Goal: Task Accomplishment & Management: Complete application form

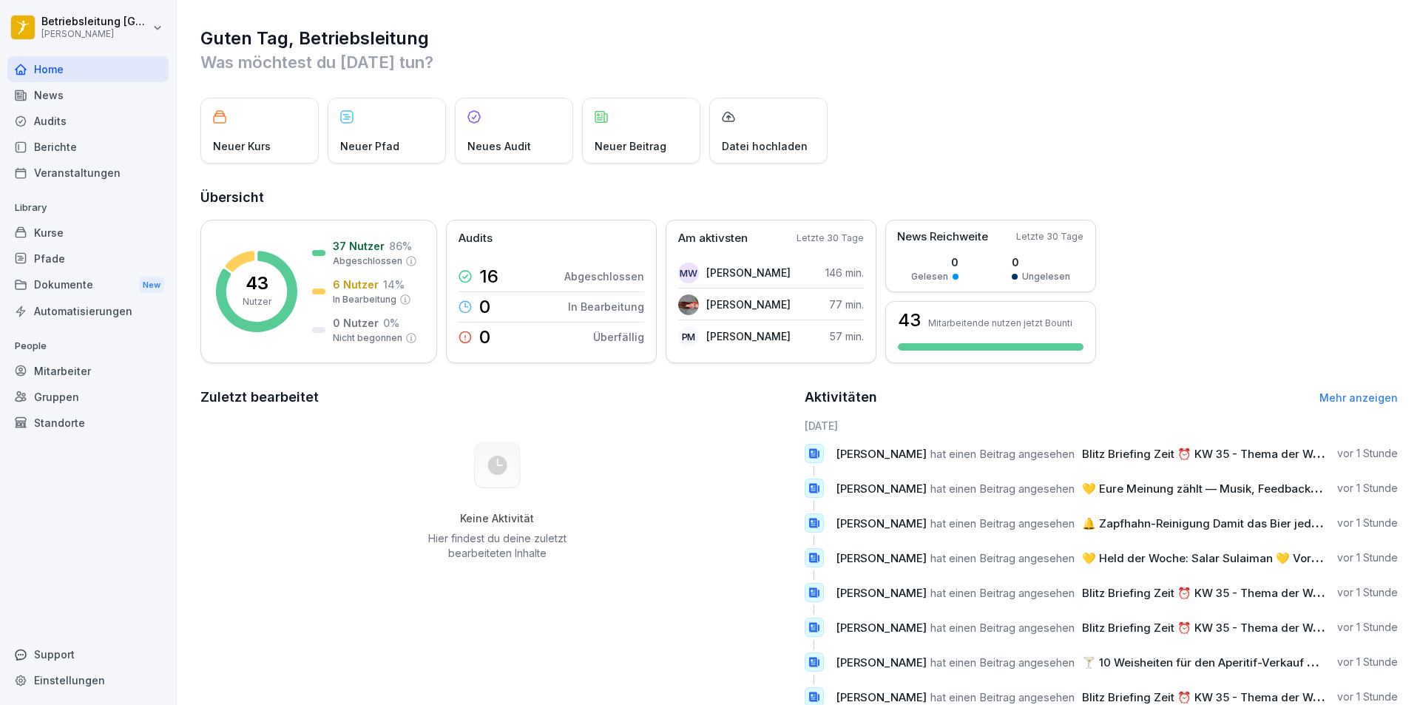
click at [110, 365] on div "Mitarbeiter" at bounding box center [87, 371] width 161 height 26
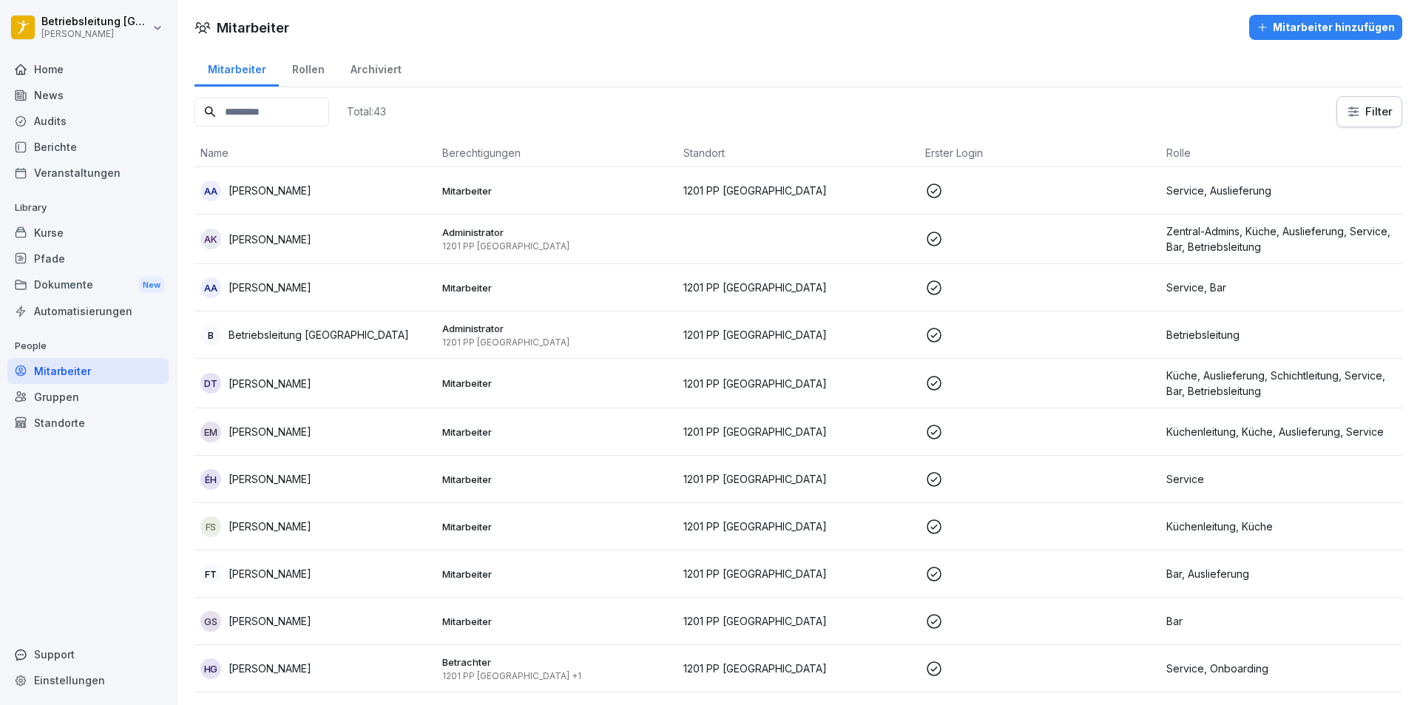
click at [1351, 32] on div "Mitarbeiter hinzufügen" at bounding box center [1325, 27] width 138 height 16
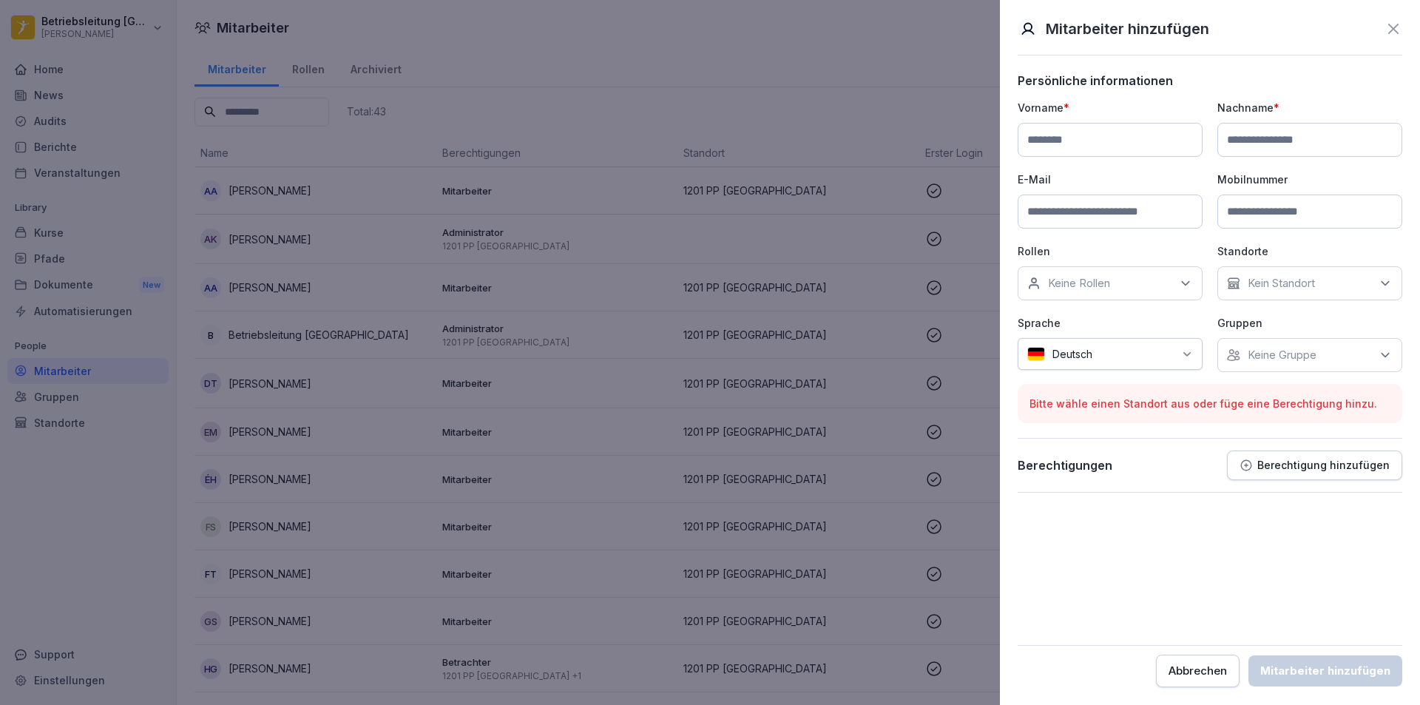
click at [1079, 146] on input at bounding box center [1110, 140] width 185 height 34
type input "******"
click at [1316, 149] on input at bounding box center [1309, 140] width 185 height 34
type input "*****"
click at [1132, 206] on input at bounding box center [1110, 212] width 185 height 34
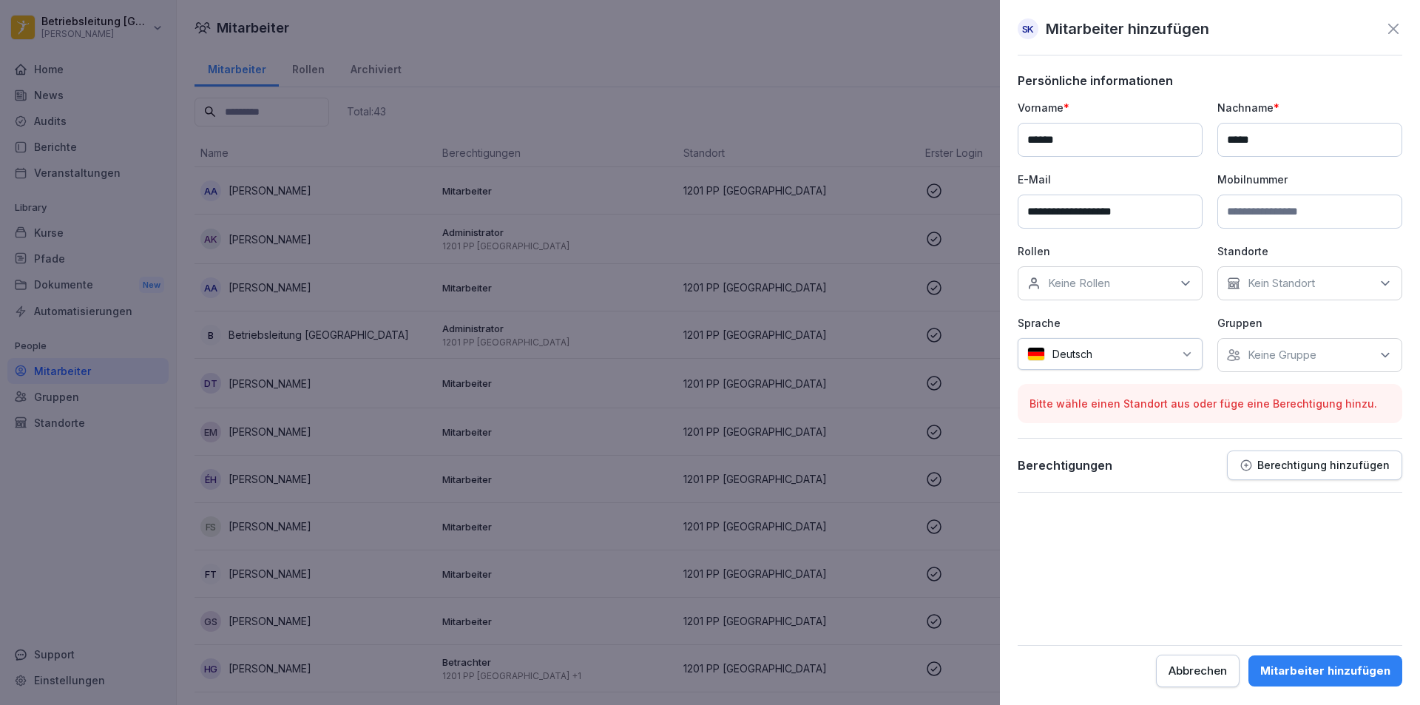
type input "**********"
click at [1182, 282] on icon at bounding box center [1185, 284] width 7 height 4
click at [1033, 362] on button "Bar" at bounding box center [1034, 361] width 13 height 13
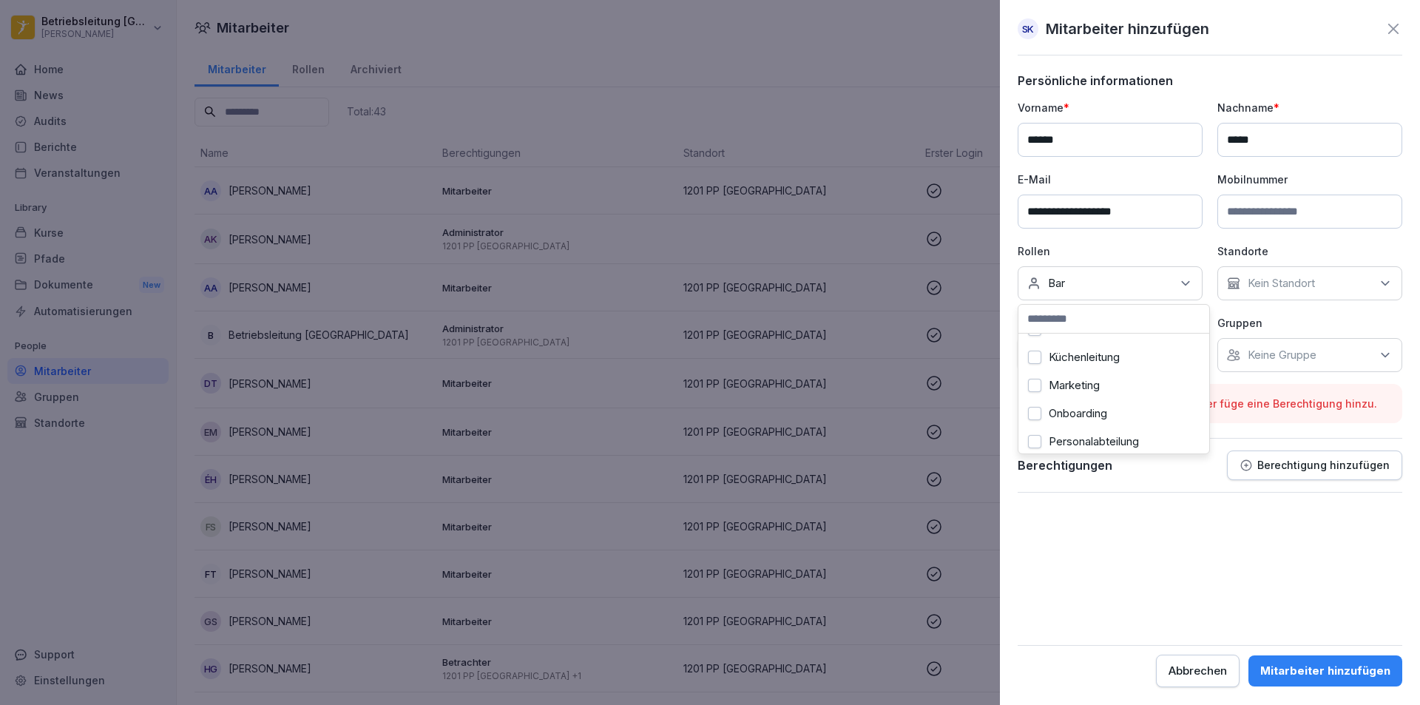
click at [1038, 410] on button "Onboarding" at bounding box center [1034, 413] width 13 height 13
click at [1357, 279] on div "Kein Standort" at bounding box center [1309, 283] width 185 height 34
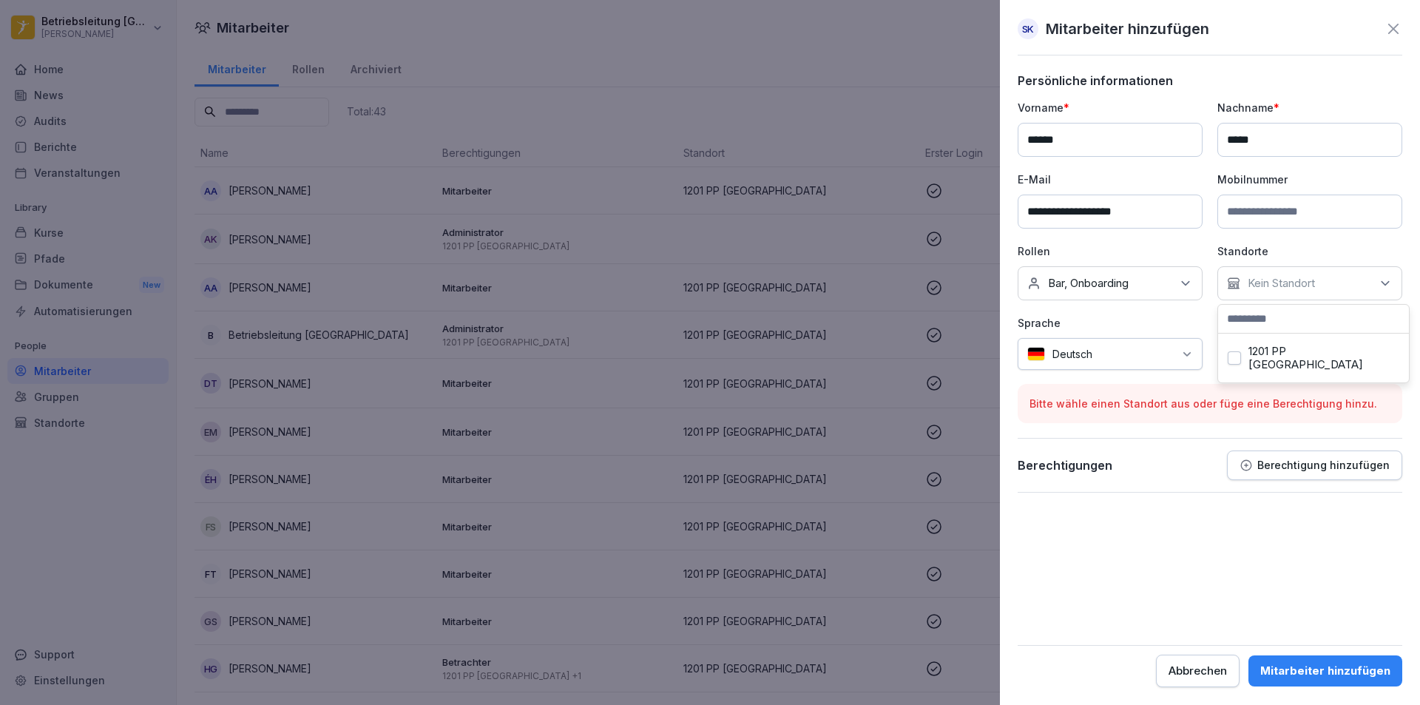
click at [1335, 356] on div "1201 PP [GEOGRAPHIC_DATA]" at bounding box center [1313, 357] width 183 height 41
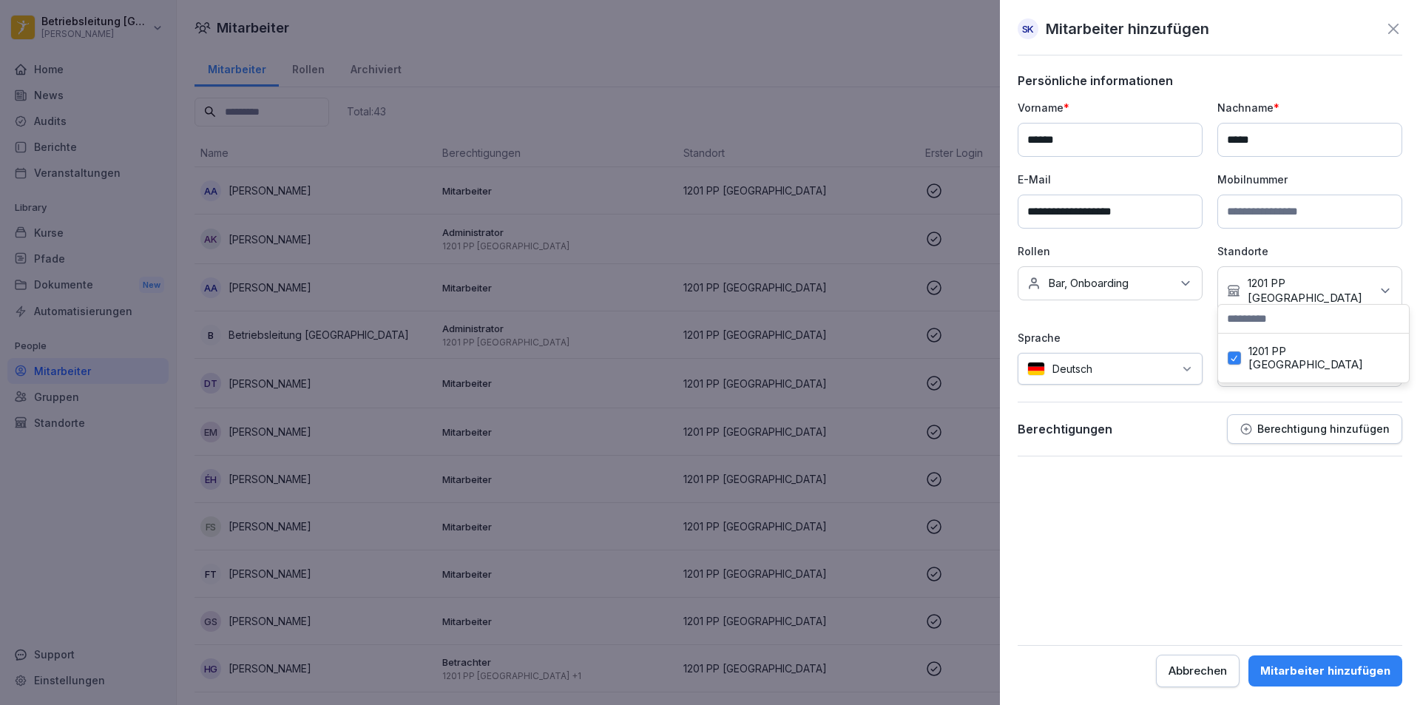
click at [1254, 465] on form "**********" at bounding box center [1210, 380] width 385 height 614
click at [1389, 362] on icon at bounding box center [1385, 369] width 15 height 15
click at [1296, 464] on form "**********" at bounding box center [1210, 380] width 385 height 614
click at [1370, 421] on button "Berechtigung hinzufügen" at bounding box center [1314, 429] width 175 height 30
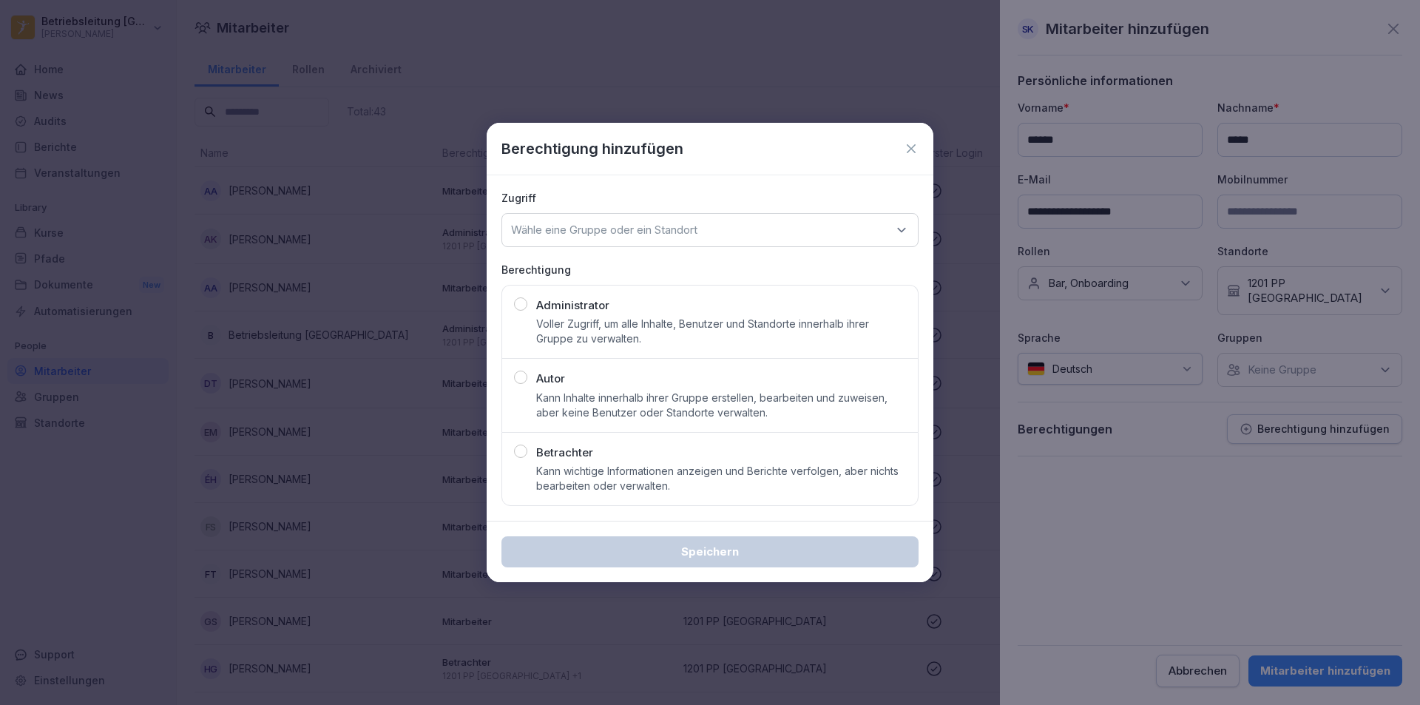
click at [600, 238] on div "Wähle eine Gruppe oder ein Standort" at bounding box center [709, 230] width 417 height 34
click at [615, 322] on div "1201 PP [GEOGRAPHIC_DATA]" at bounding box center [710, 322] width 408 height 28
click at [632, 467] on p "Kann wichtige Informationen anzeigen und Berichte verfolgen, aber nichts bearbe…" at bounding box center [721, 479] width 370 height 30
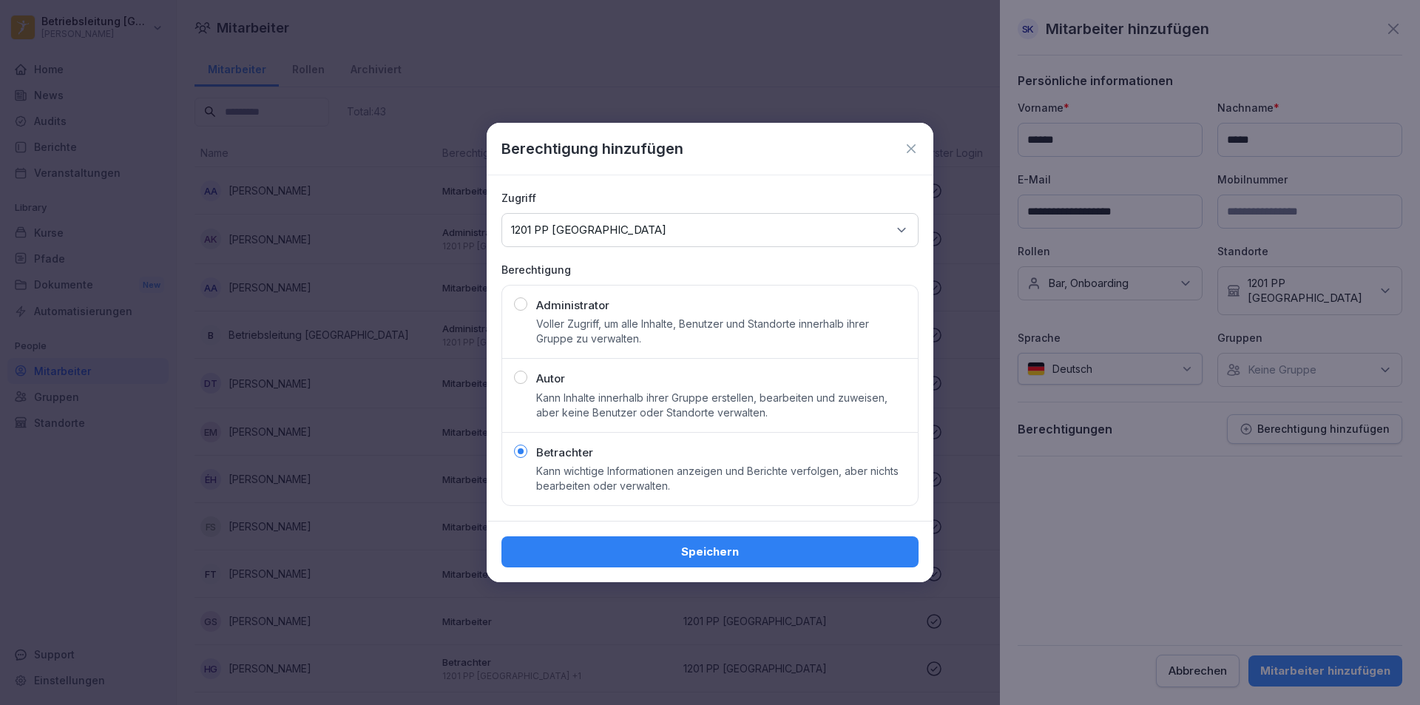
click at [777, 546] on div "Speichern" at bounding box center [709, 552] width 393 height 16
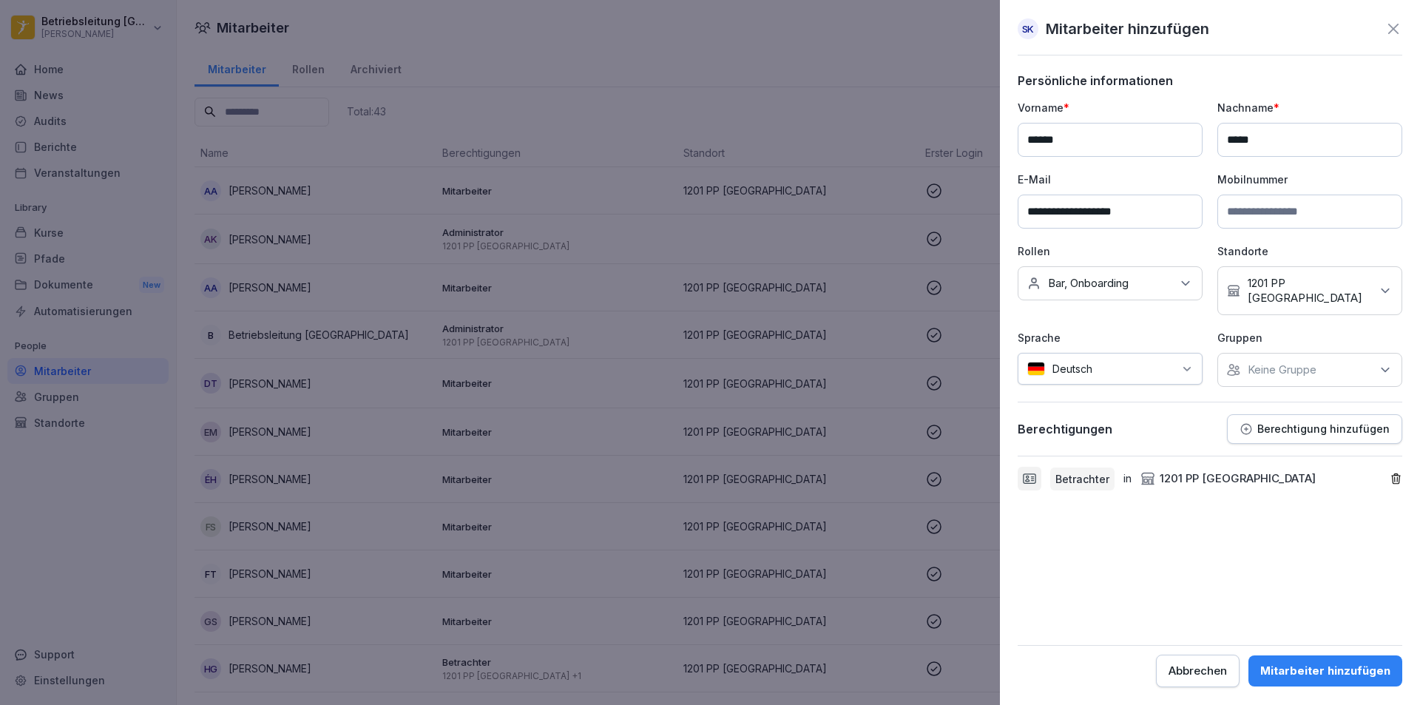
click at [1392, 364] on div "Keine Gruppe" at bounding box center [1309, 370] width 185 height 34
click at [1132, 414] on div "Berechtigungen Berechtigung hinzufügen" at bounding box center [1210, 429] width 385 height 30
click at [1359, 677] on div "Mitarbeiter hinzufügen" at bounding box center [1325, 671] width 130 height 16
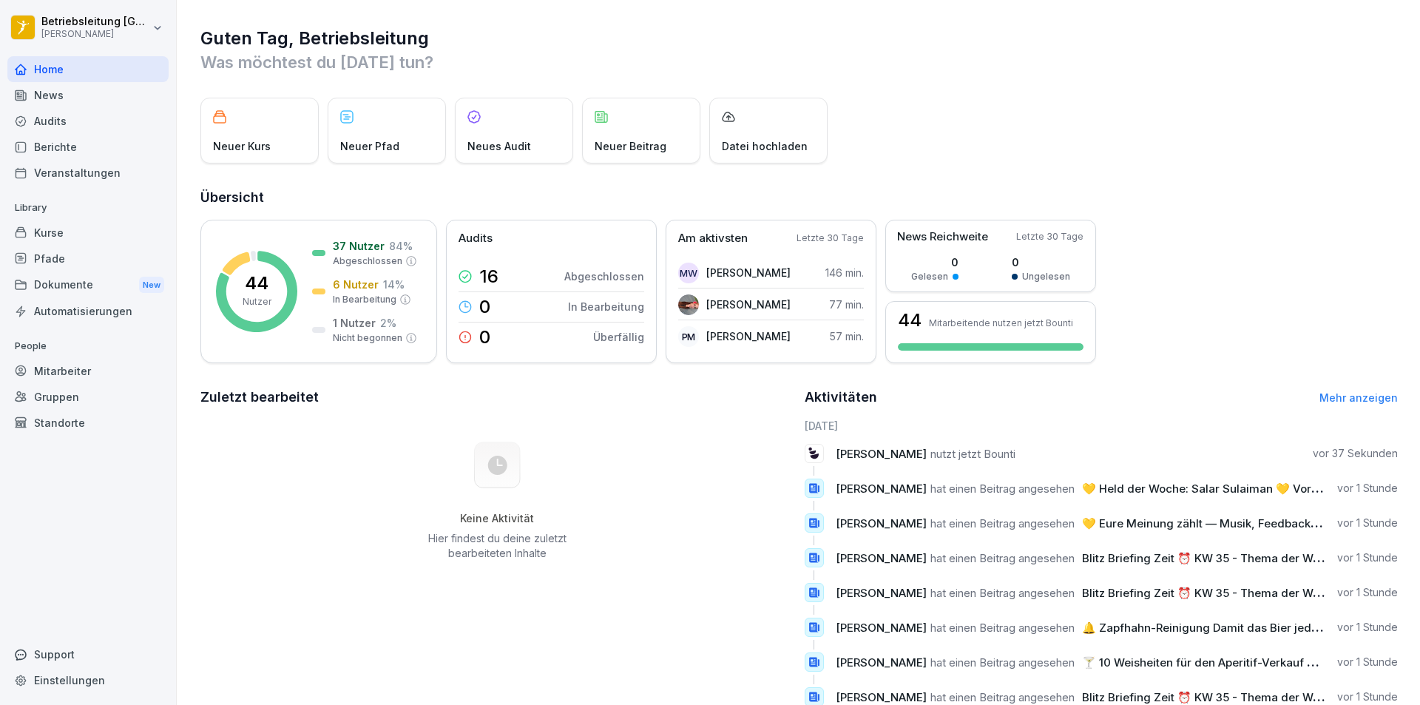
click at [103, 361] on div "Mitarbeiter" at bounding box center [87, 371] width 161 height 26
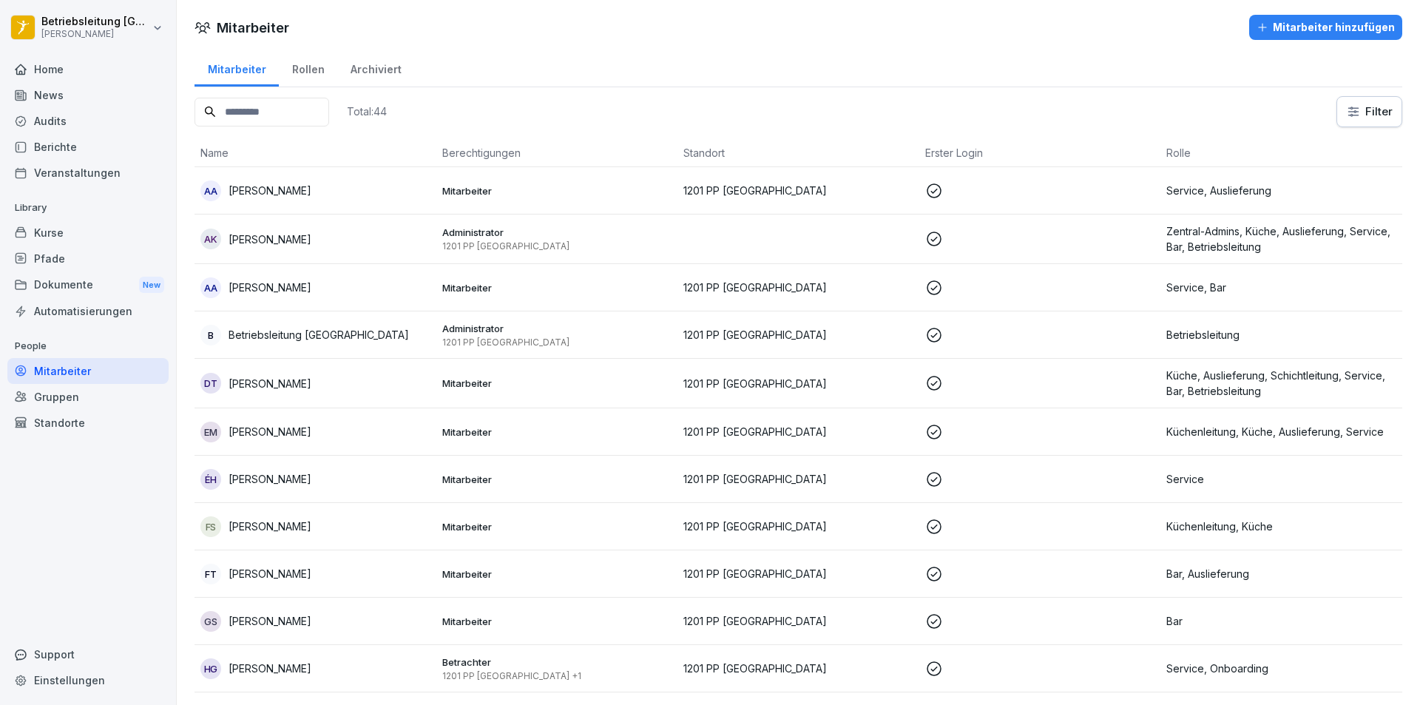
click at [328, 109] on input at bounding box center [262, 112] width 135 height 29
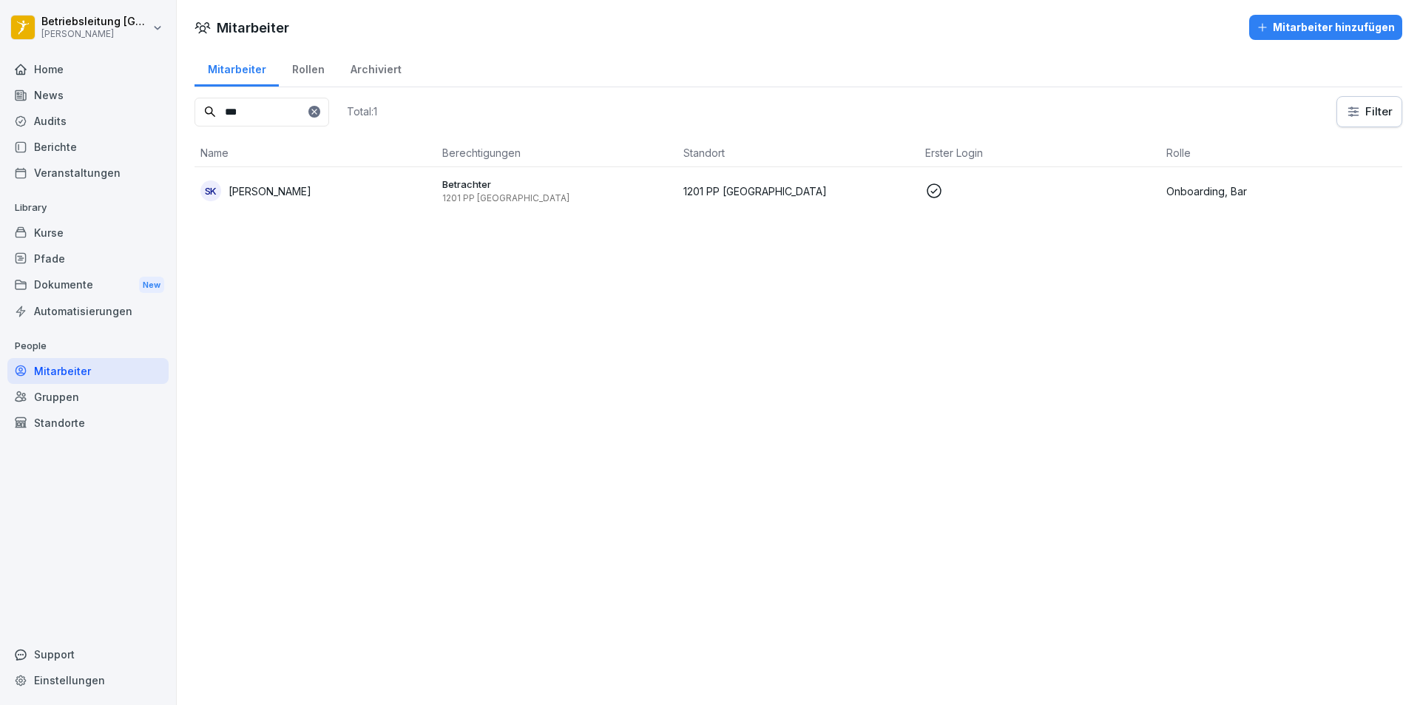
type input "***"
click at [345, 184] on div "SK Sophia Kraft" at bounding box center [315, 190] width 230 height 21
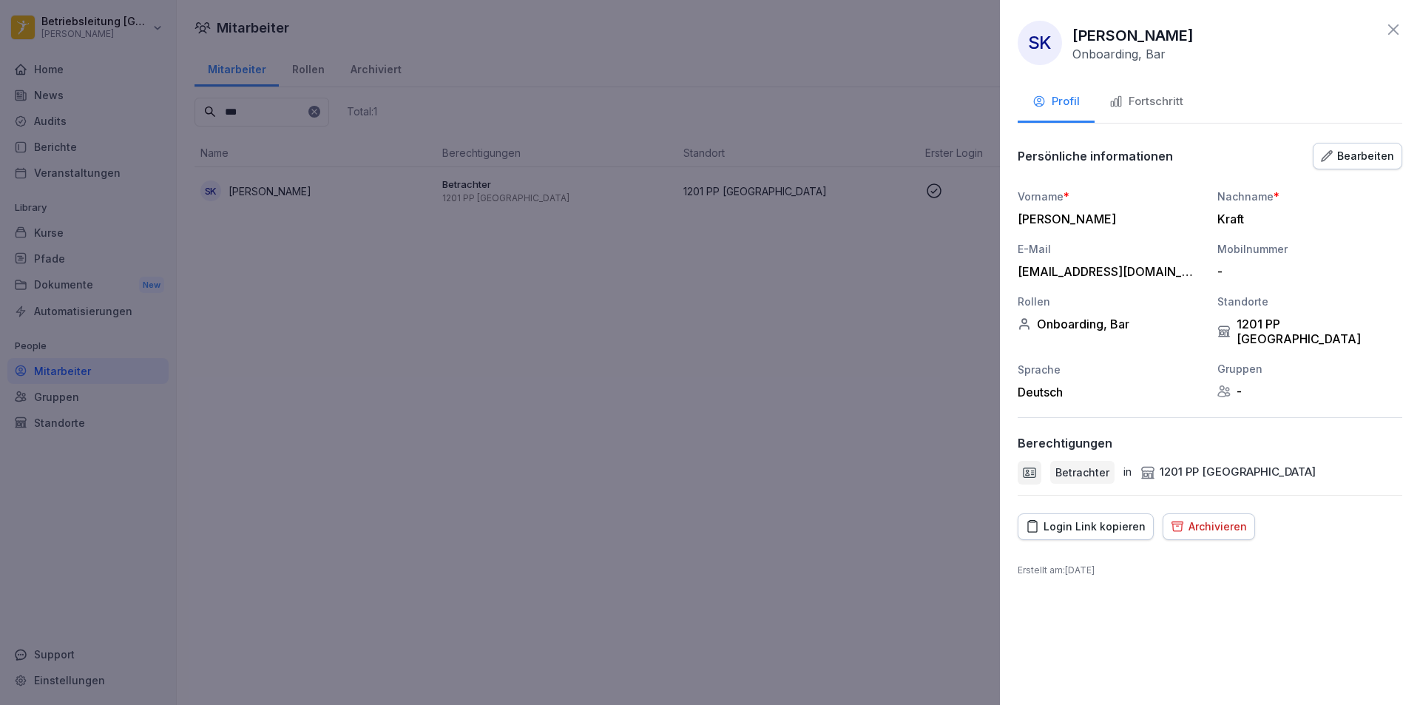
click at [1103, 518] on div "Login Link kopieren" at bounding box center [1086, 526] width 120 height 16
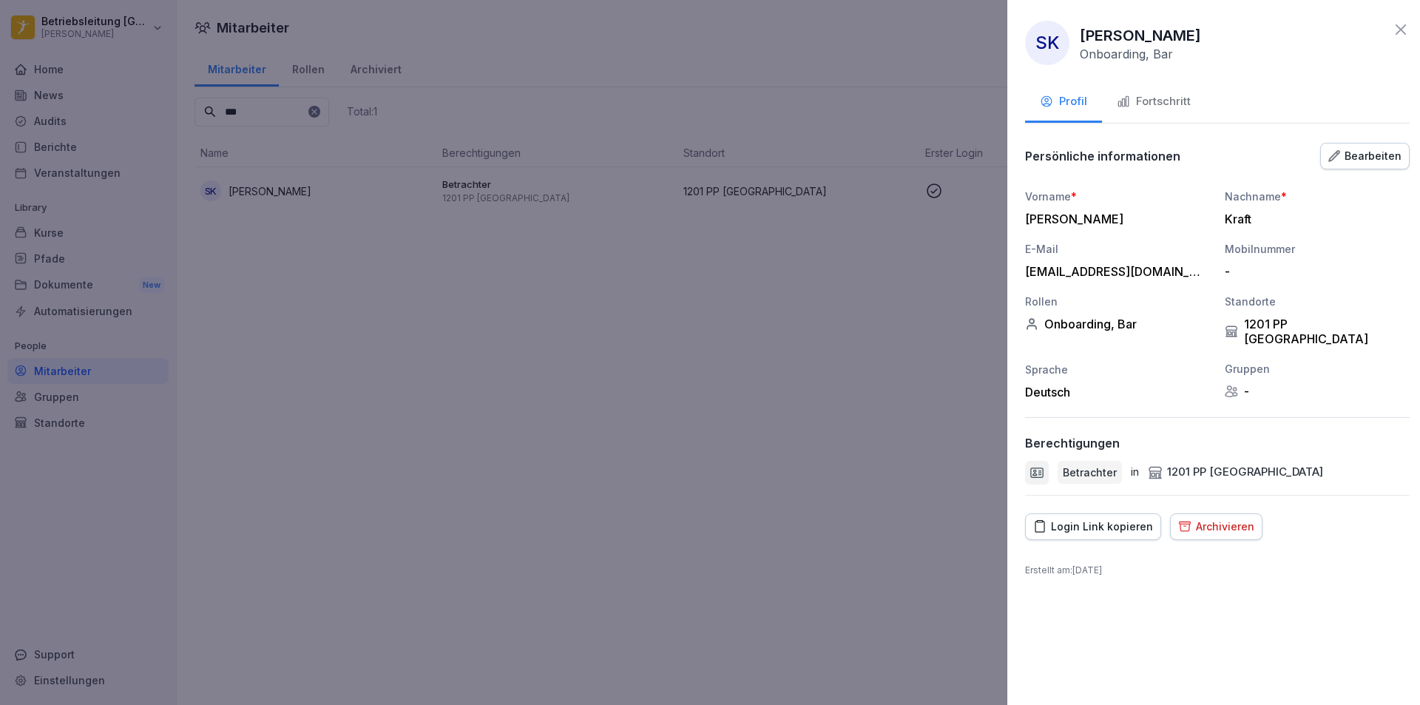
click at [749, 361] on div at bounding box center [710, 352] width 1420 height 705
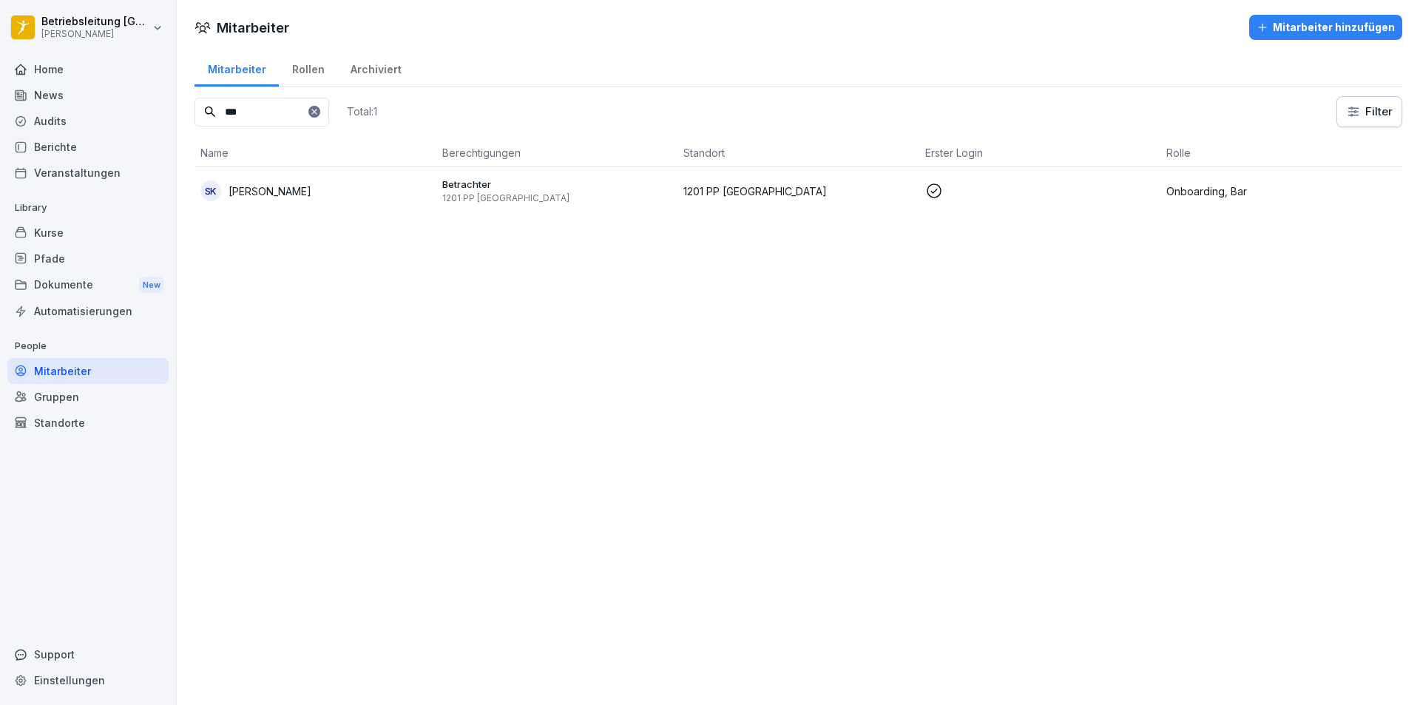
click at [92, 77] on div "Home" at bounding box center [87, 69] width 161 height 26
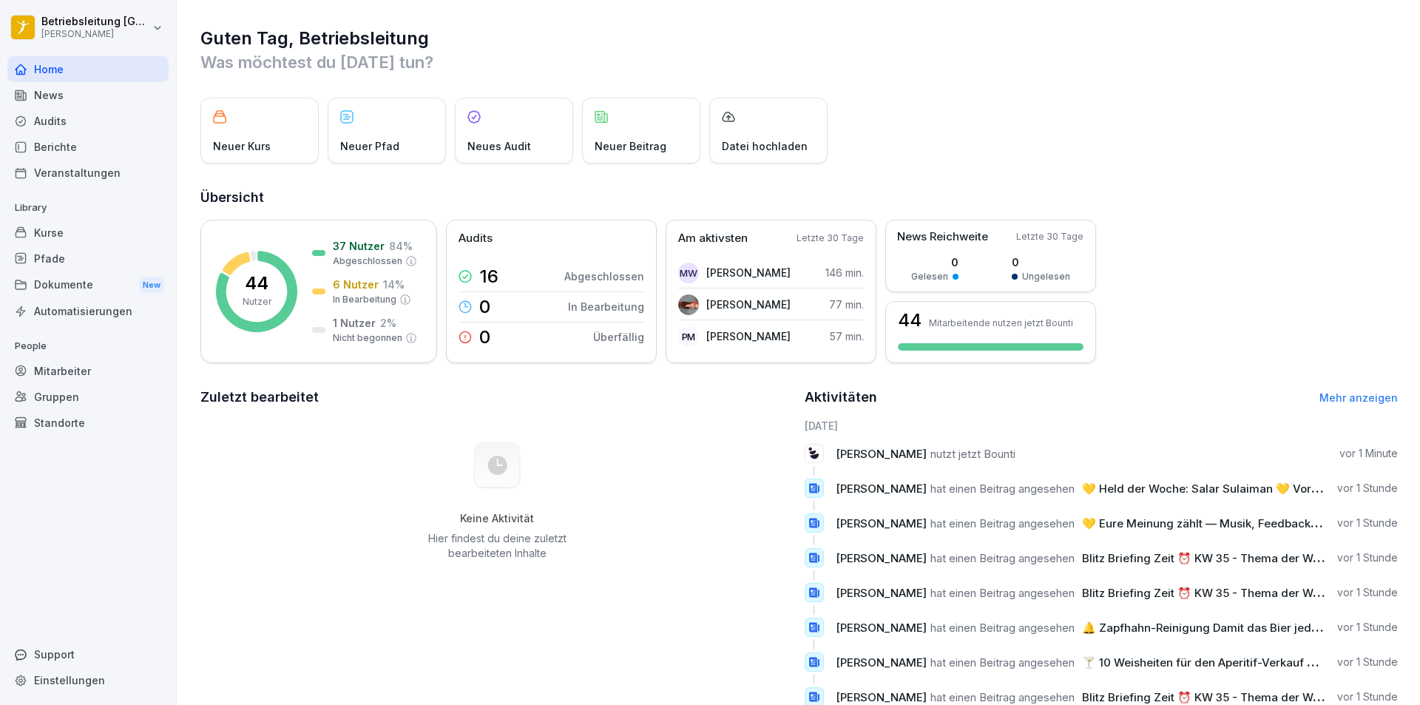
click at [96, 88] on div "News" at bounding box center [87, 95] width 161 height 26
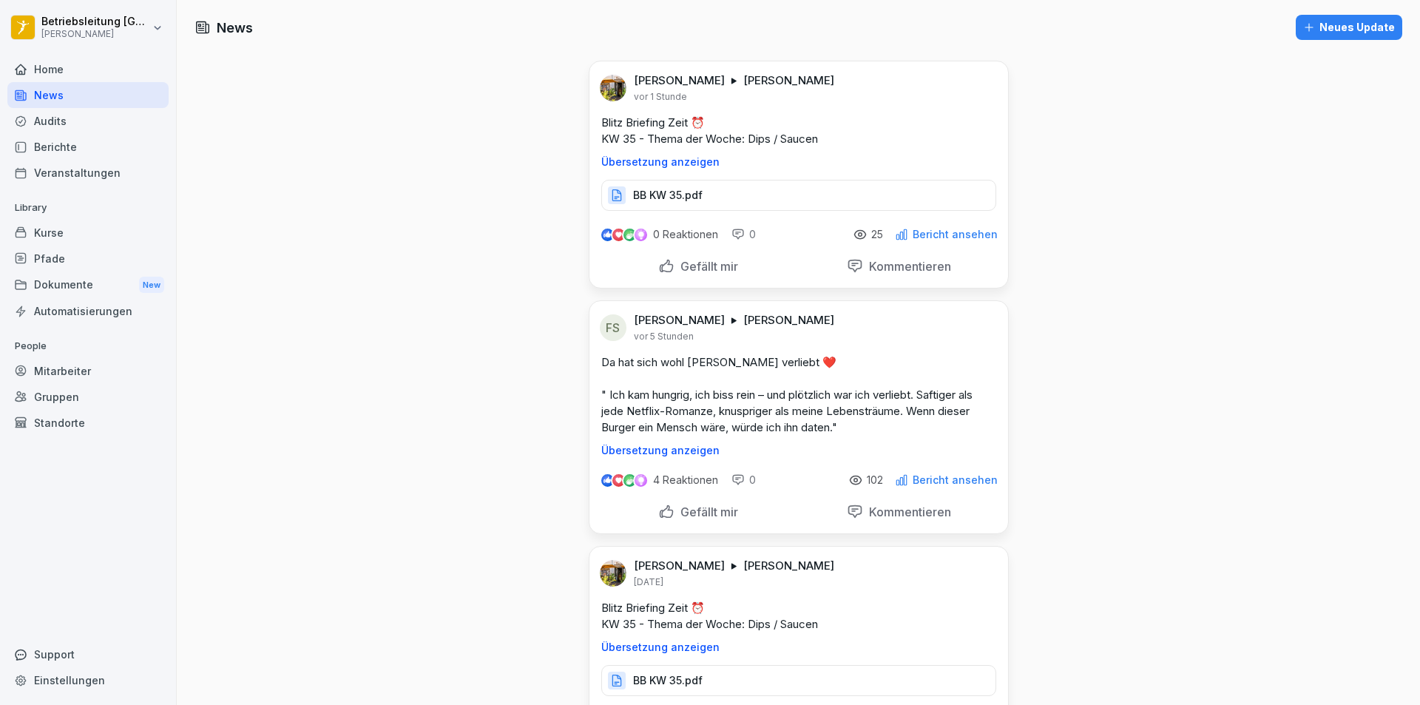
click at [95, 254] on div "Pfade" at bounding box center [87, 259] width 161 height 26
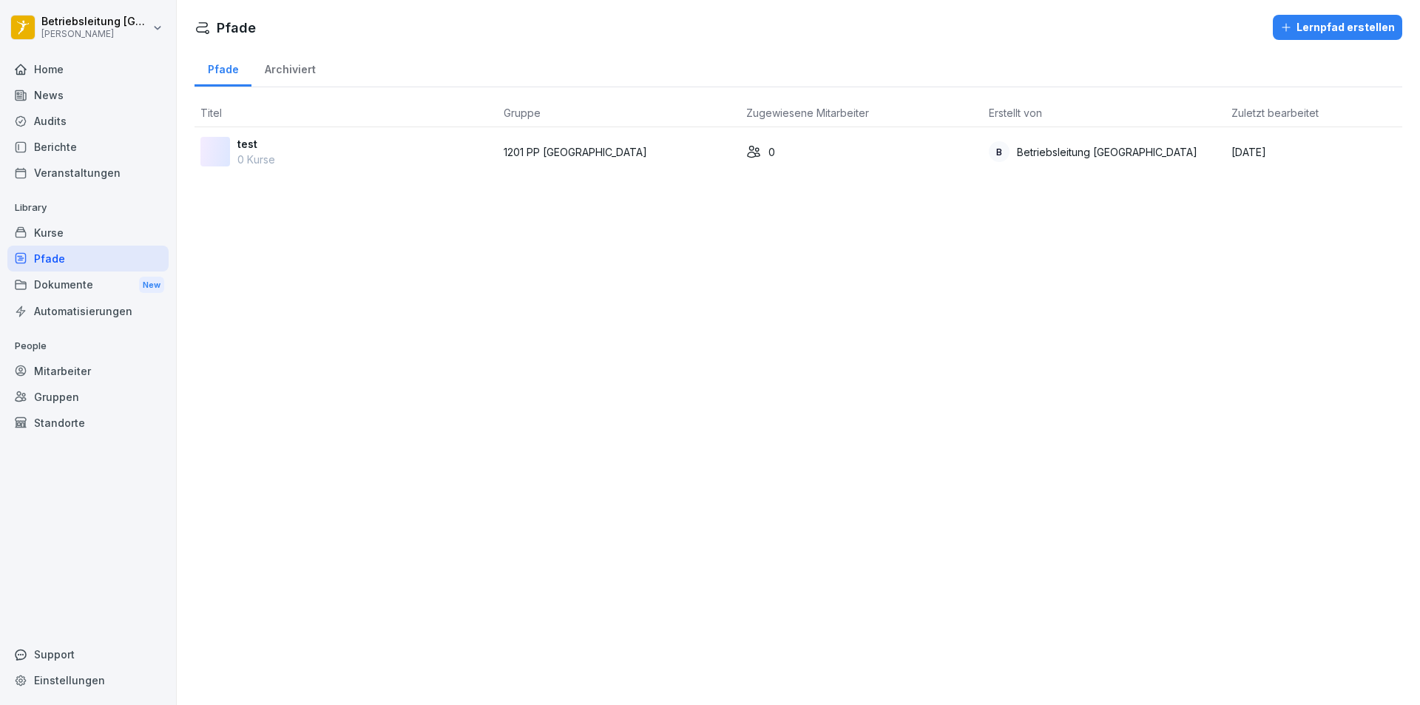
click at [96, 237] on div "Kurse" at bounding box center [87, 233] width 161 height 26
